Goal: Information Seeking & Learning: Understand process/instructions

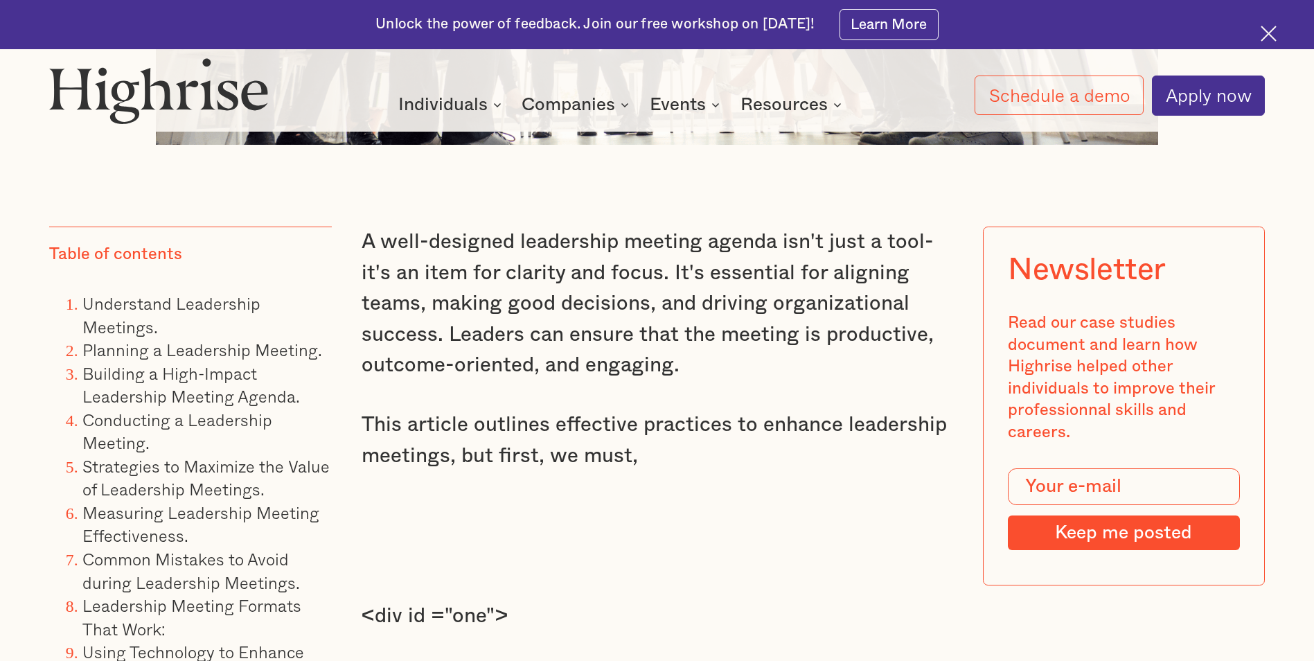
scroll to position [1177, 0]
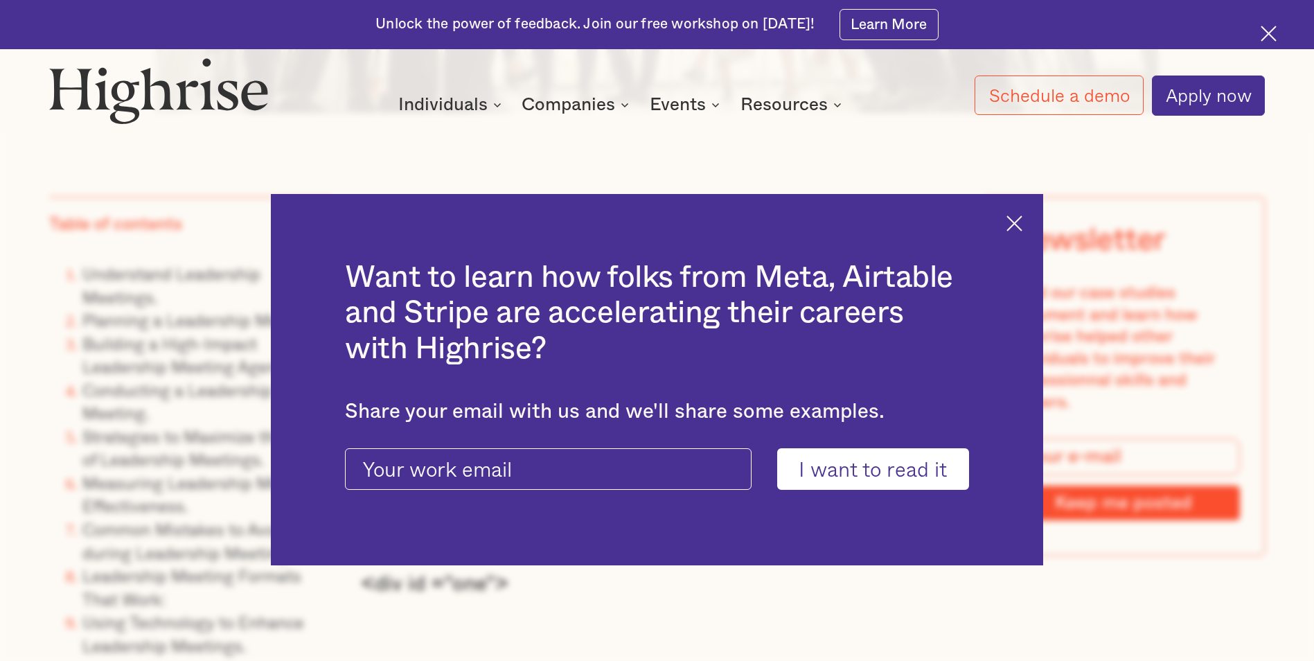
click at [1022, 227] on img at bounding box center [1014, 223] width 16 height 16
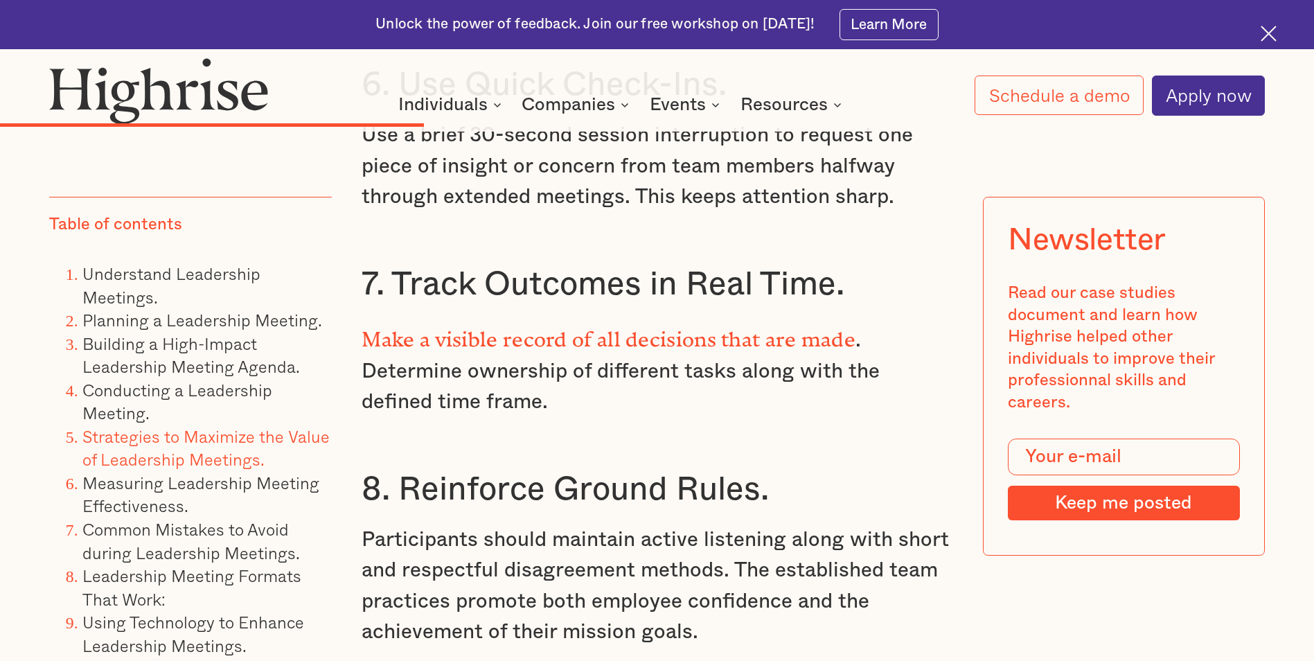
scroll to position [6488, 0]
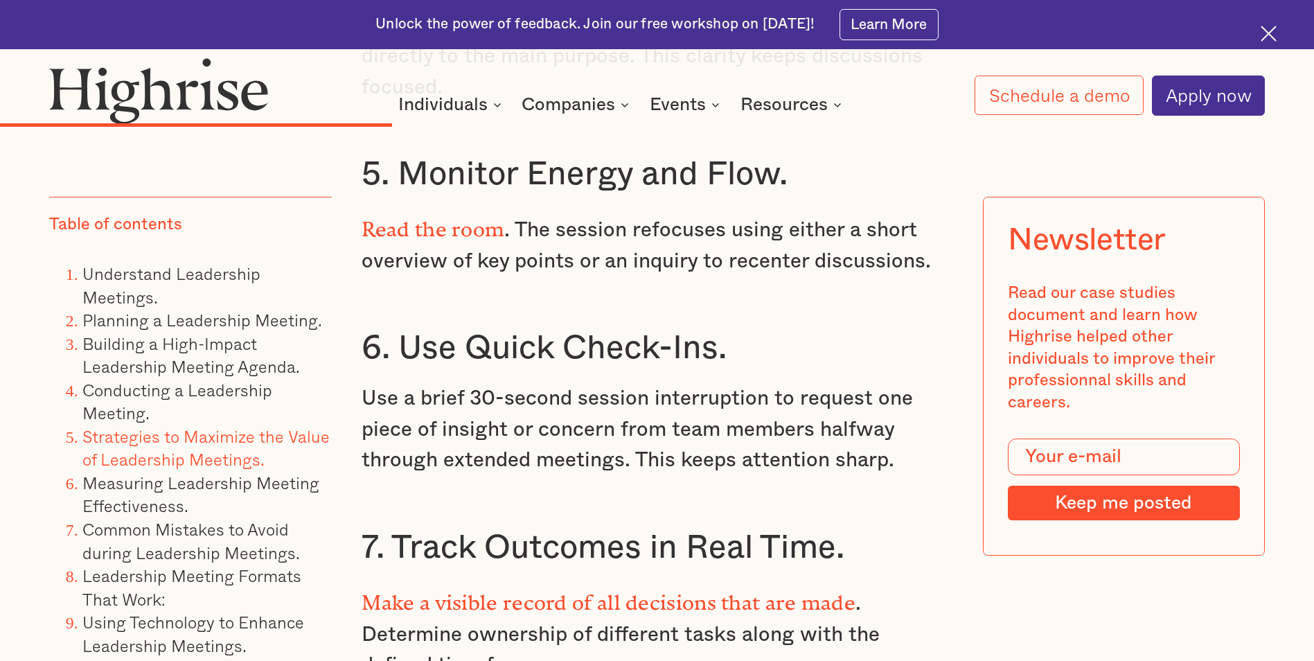
click at [1274, 33] on img at bounding box center [1268, 34] width 16 height 16
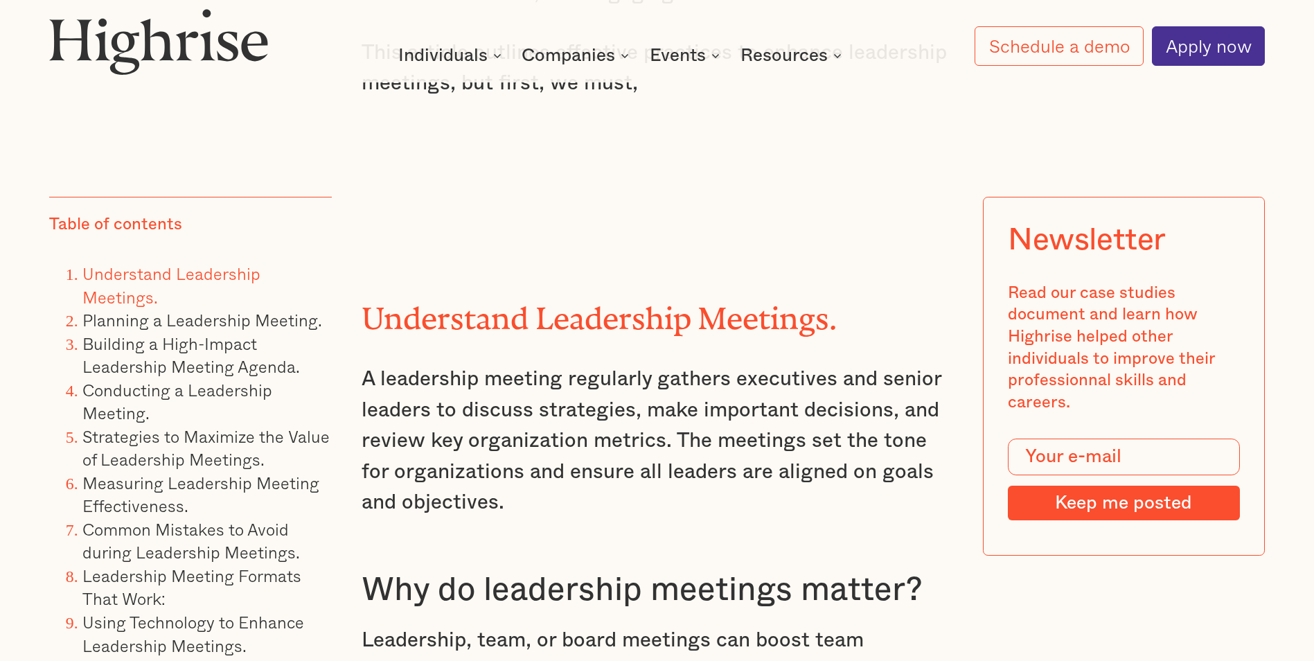
scroll to position [0, 0]
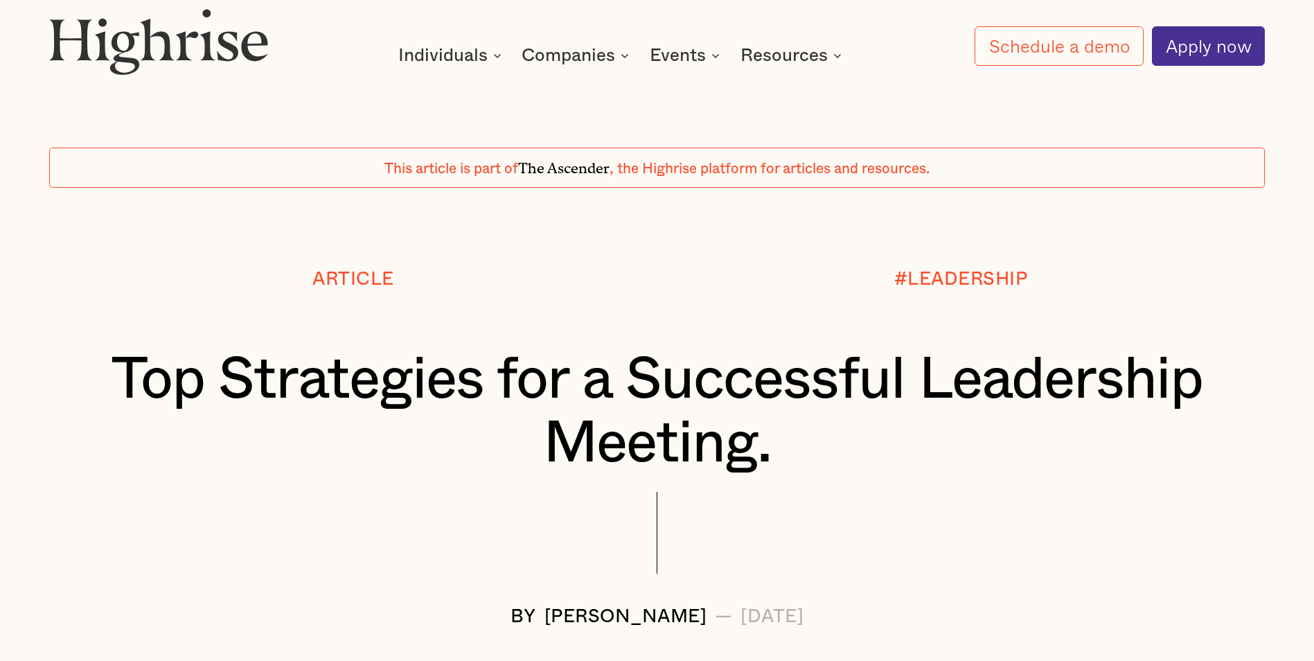
click at [576, 323] on div "Article" at bounding box center [352, 308] width 607 height 78
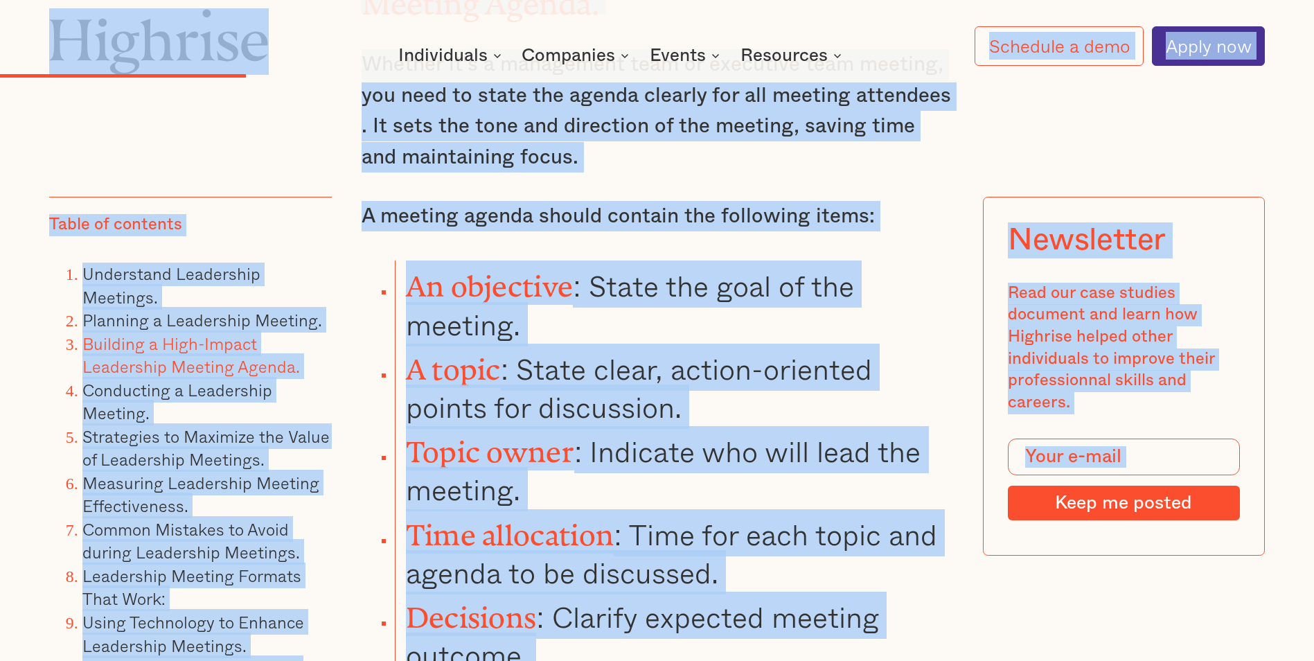
scroll to position [4501, 0]
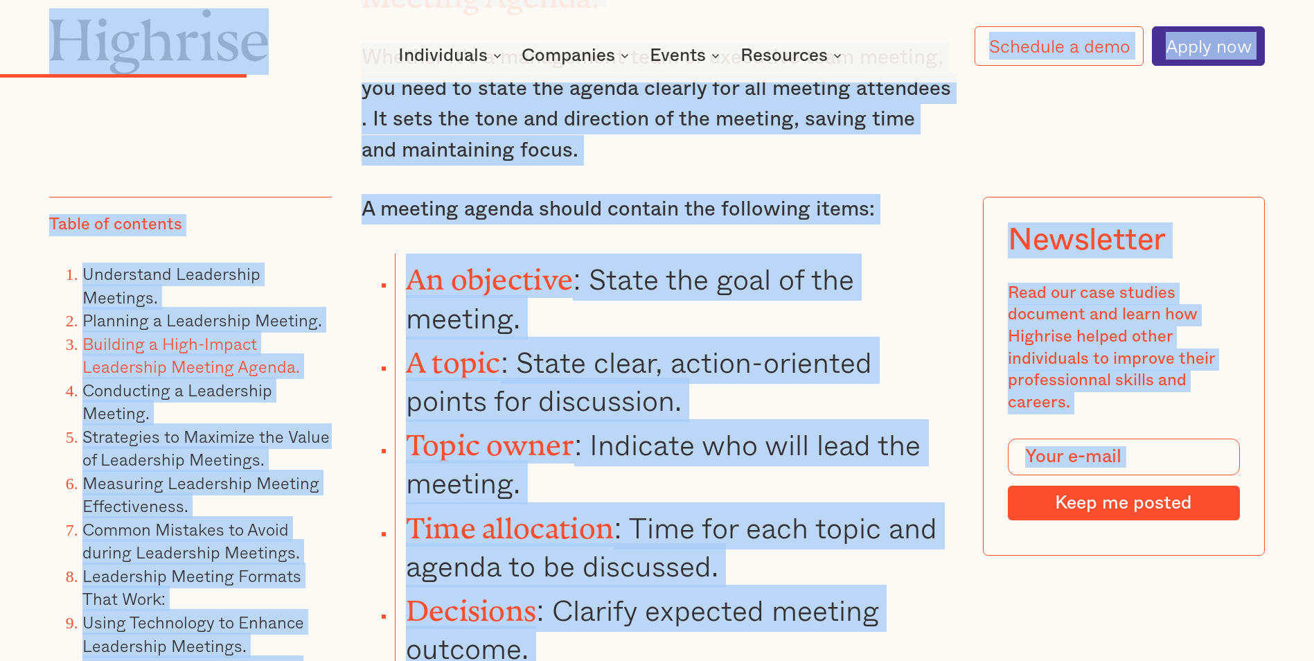
click at [785, 422] on li "Topic owner : Indicate who will lead the meeting." at bounding box center [673, 460] width 557 height 82
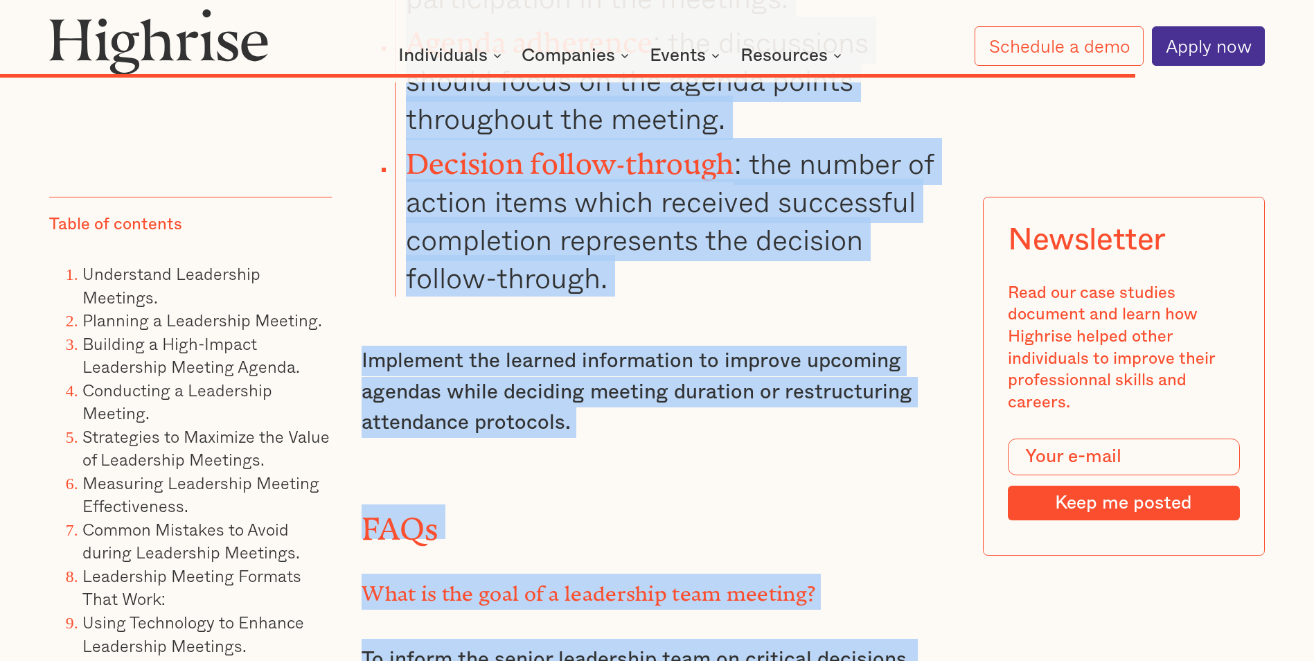
scroll to position [15958, 0]
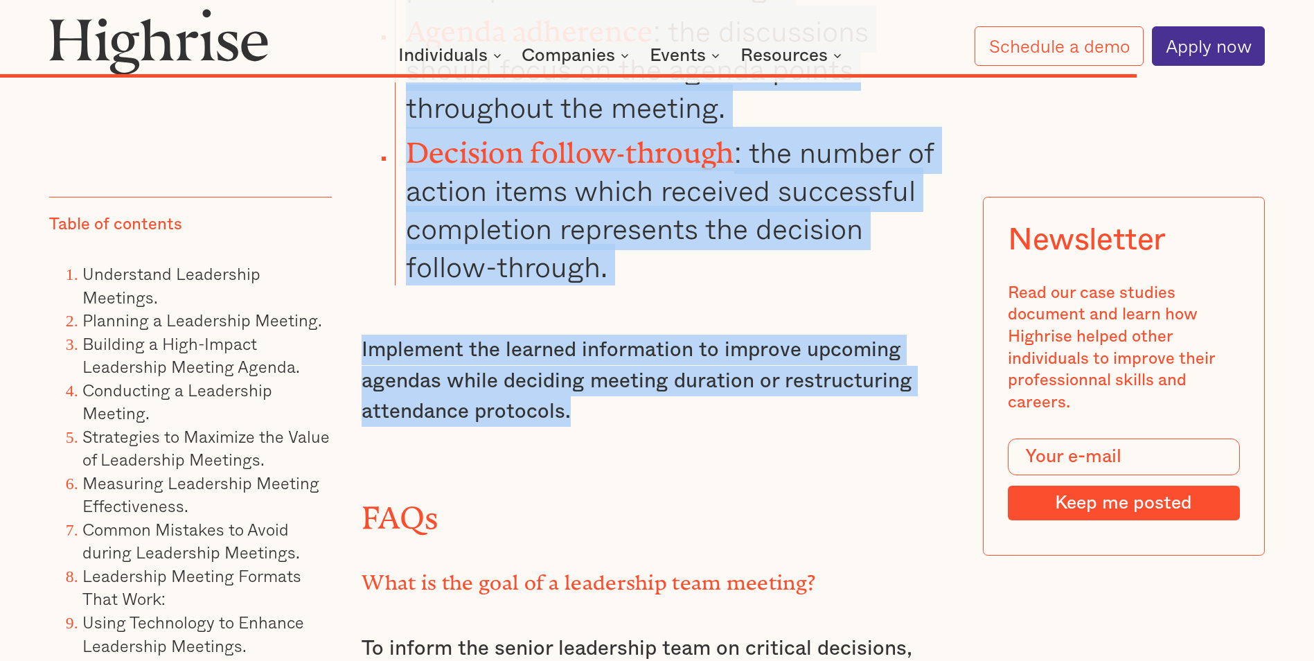
drag, startPoint x: 366, startPoint y: 160, endPoint x: 611, endPoint y: 233, distance: 256.4
drag, startPoint x: 611, startPoint y: 233, endPoint x: 537, endPoint y: 227, distance: 75.0
copy div "After the Meeting: Follow-up and Next Steps. After completing the leadership me…"
